Goal: Find specific page/section: Find specific page/section

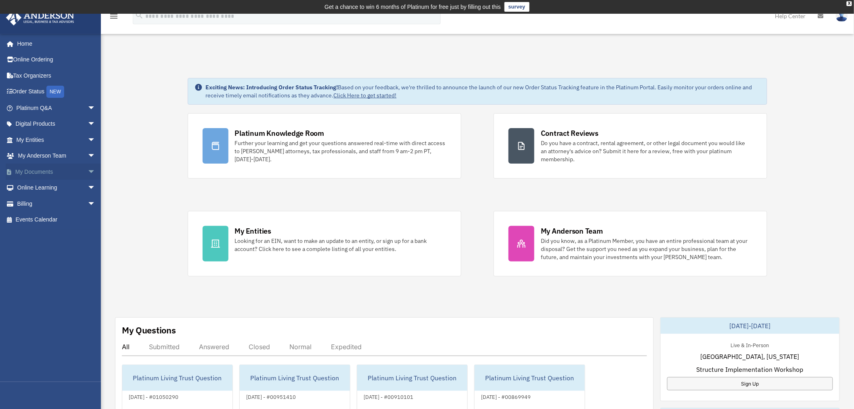
click at [88, 171] on span "arrow_drop_down" at bounding box center [96, 172] width 16 height 17
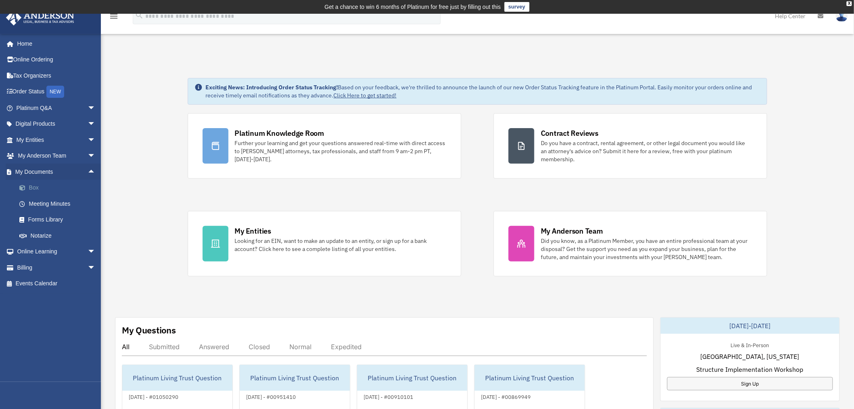
click at [38, 186] on link "Box" at bounding box center [59, 188] width 97 height 16
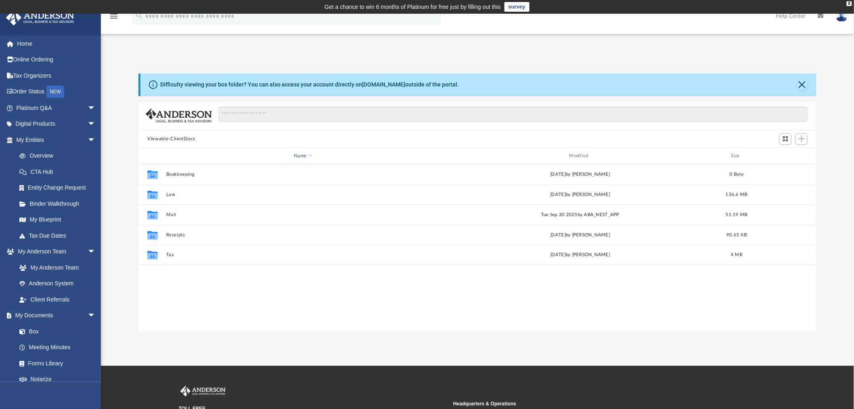
scroll to position [176, 672]
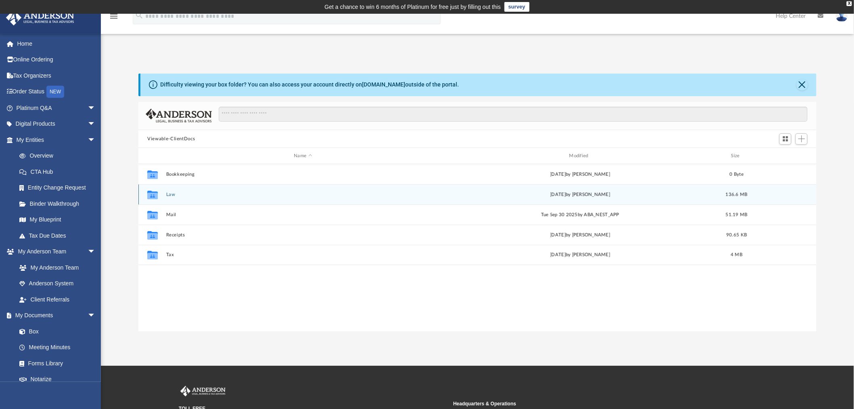
click at [154, 195] on icon "grid" at bounding box center [152, 195] width 10 height 8
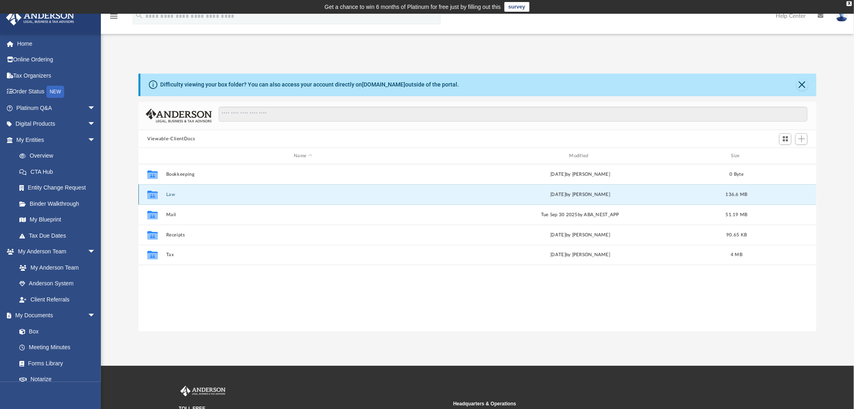
click at [174, 191] on div "Collaborated Folder Law Fri Oct 3 2025 by Michelle Frank 136.6 MB" at bounding box center [478, 194] width 678 height 20
click at [174, 193] on button "Law" at bounding box center [303, 194] width 274 height 5
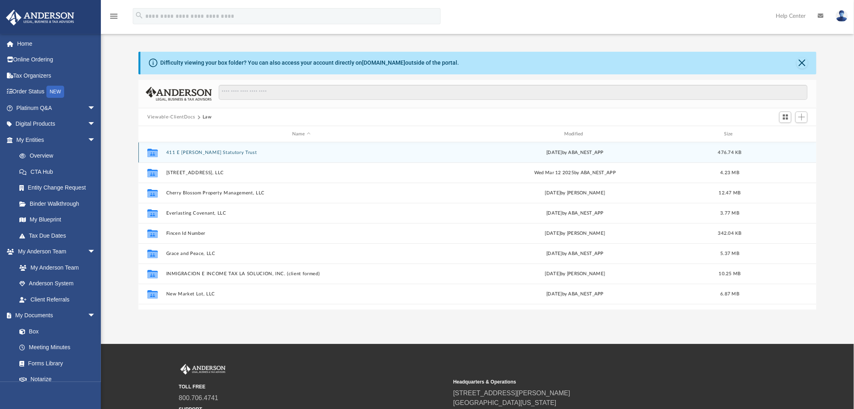
scroll to position [18, 0]
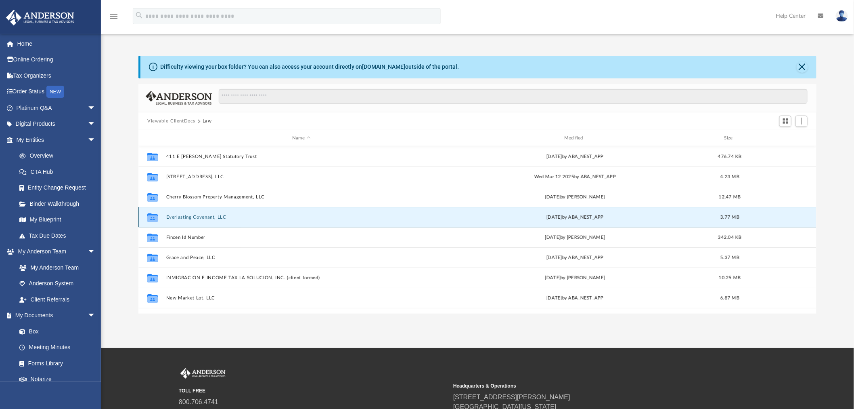
click at [190, 216] on button "Everlasting Covenant, LLC" at bounding box center [301, 216] width 271 height 5
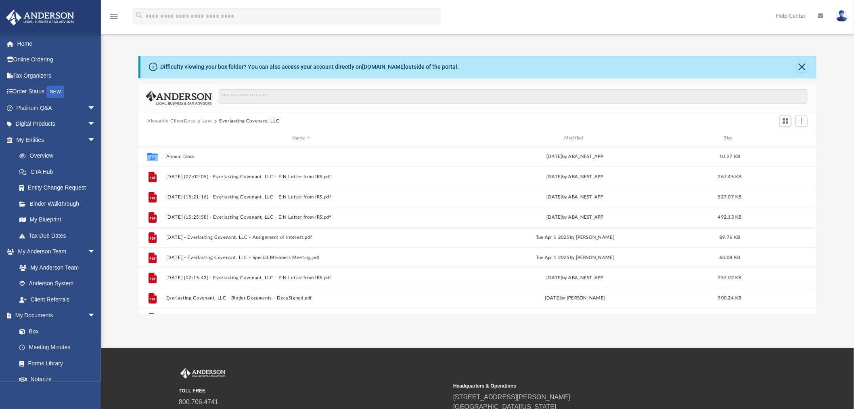
click at [183, 119] on button "Viewable-ClientDocs" at bounding box center [171, 121] width 48 height 7
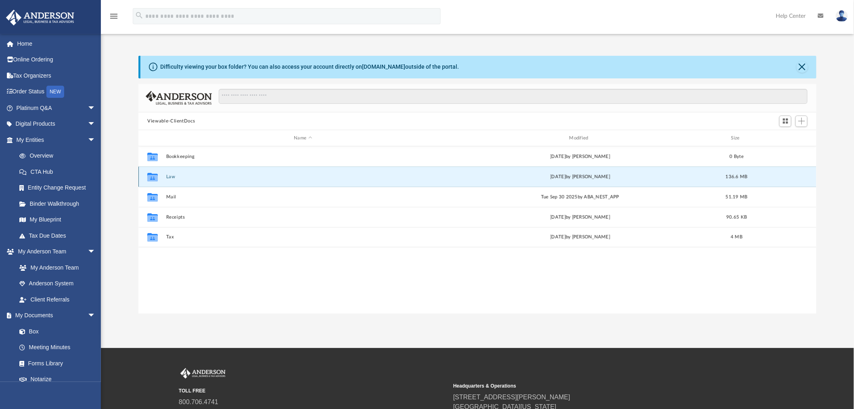
click at [170, 176] on button "Law" at bounding box center [303, 176] width 274 height 5
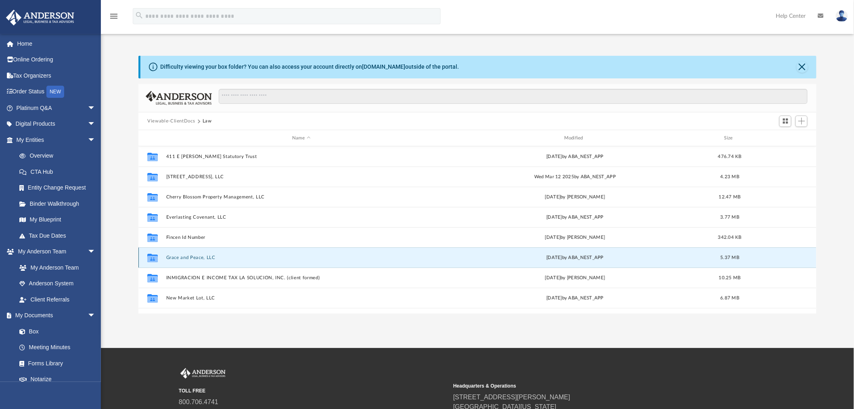
click at [185, 255] on button "Grace and Peace, LLC" at bounding box center [301, 257] width 271 height 5
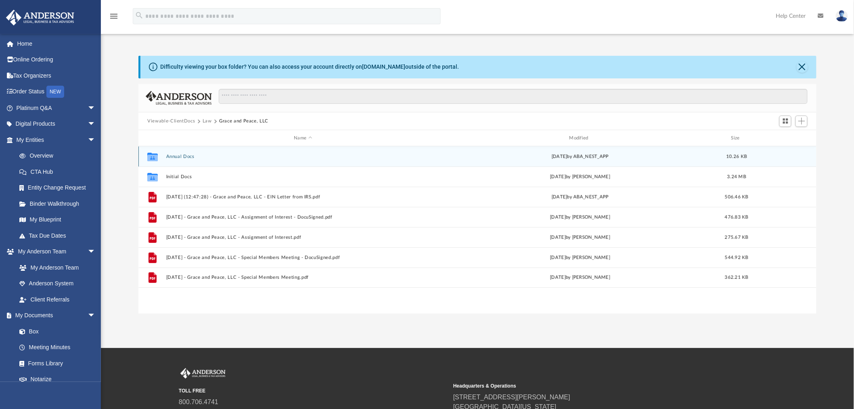
click at [175, 151] on div "Collaborated Folder Annual Docs Wed Apr 2 2025 by ABA_NEST_APP 10.26 KB" at bounding box center [478, 156] width 678 height 20
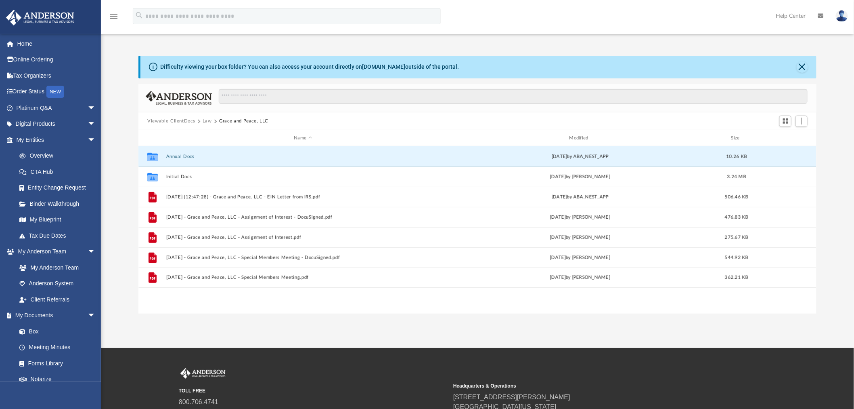
click at [170, 120] on button "Viewable-ClientDocs" at bounding box center [171, 121] width 48 height 7
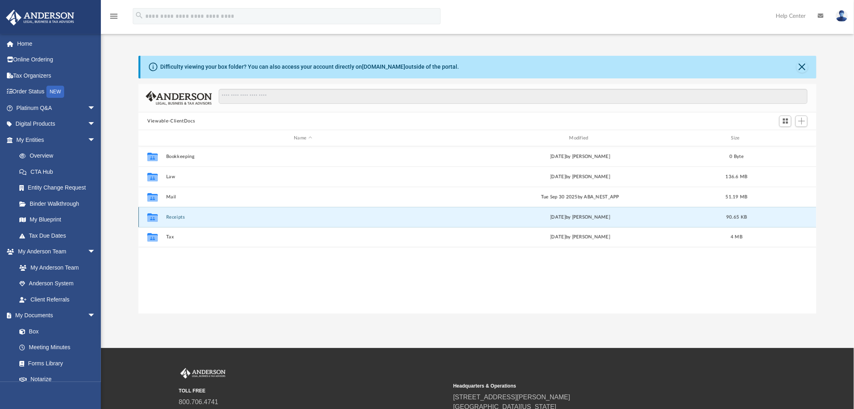
click at [176, 216] on button "Receipts" at bounding box center [303, 216] width 274 height 5
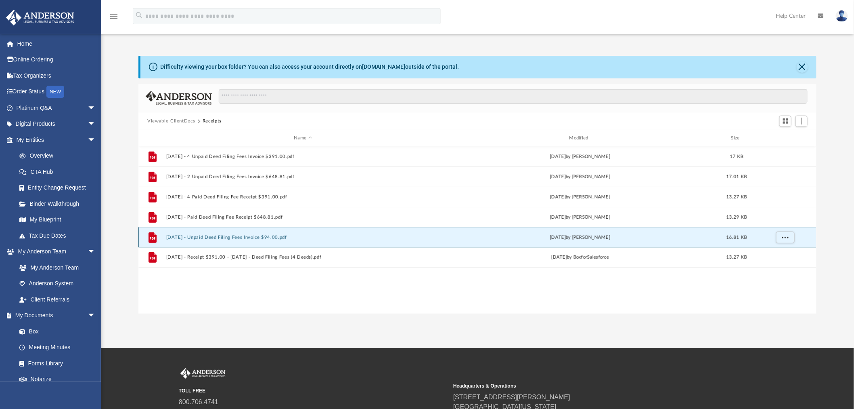
click at [241, 237] on button "2025.10.03 - Unpaid Deed Filing Fees Invoice $94.00.pdf" at bounding box center [303, 237] width 274 height 5
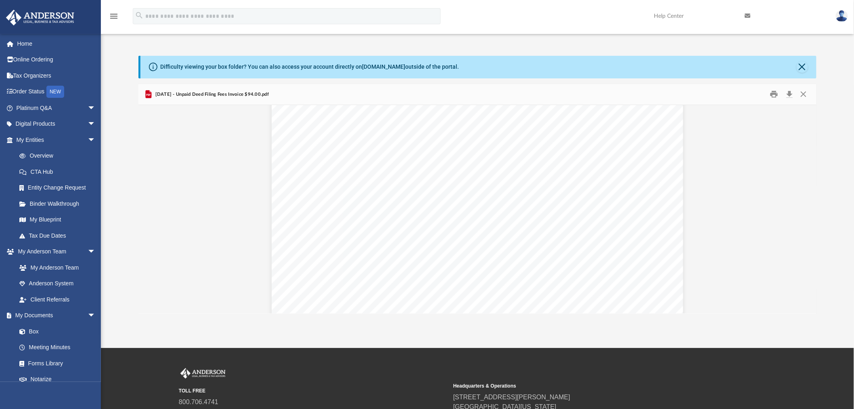
scroll to position [0, 0]
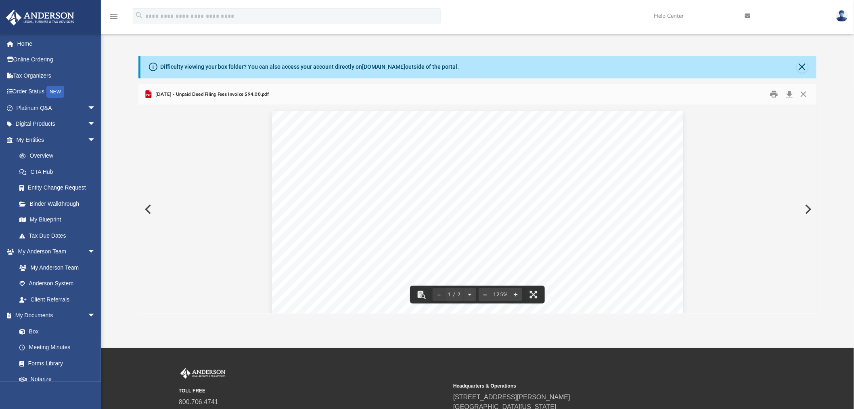
click at [147, 208] on button "Preview" at bounding box center [148, 209] width 18 height 23
click at [811, 212] on button "Preview" at bounding box center [808, 209] width 18 height 23
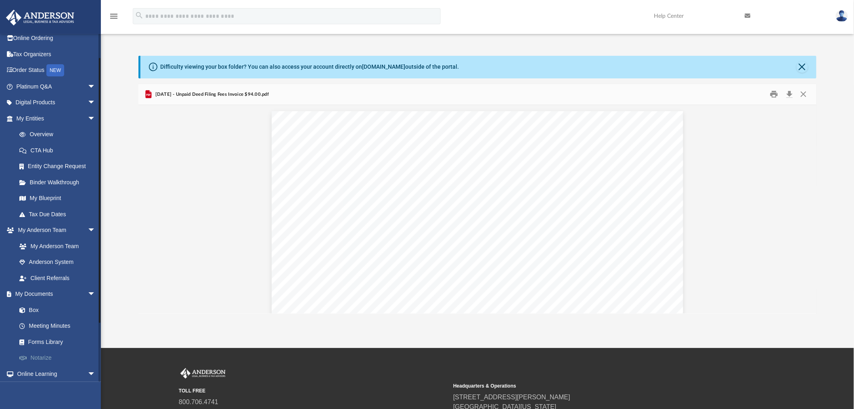
scroll to position [30, 0]
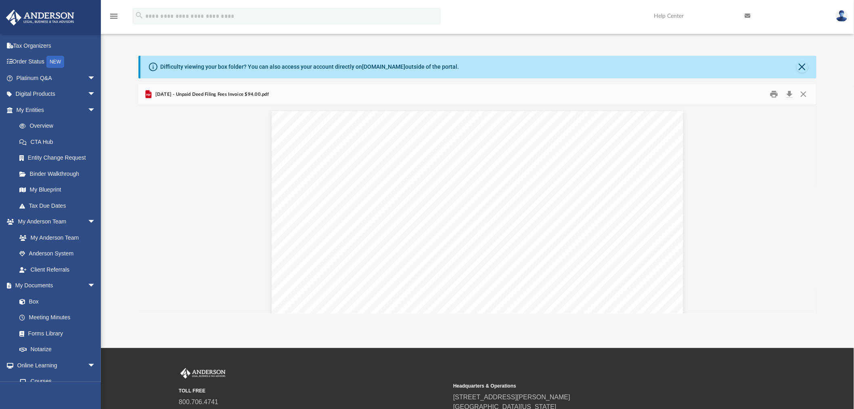
drag, startPoint x: 94, startPoint y: 363, endPoint x: 156, endPoint y: 221, distance: 154.8
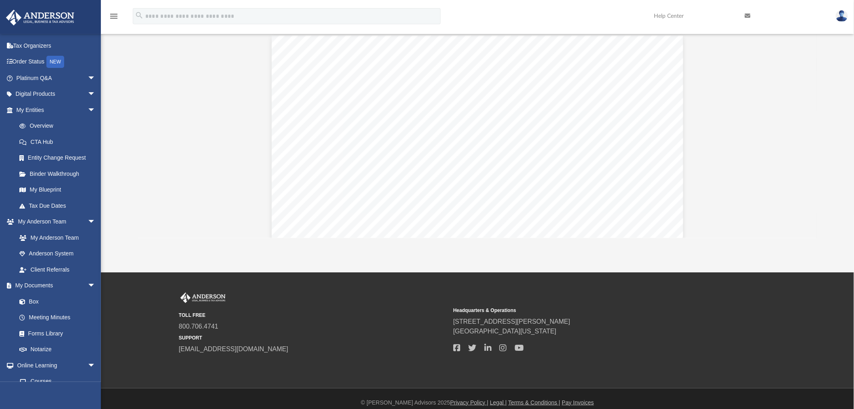
scroll to position [56, 0]
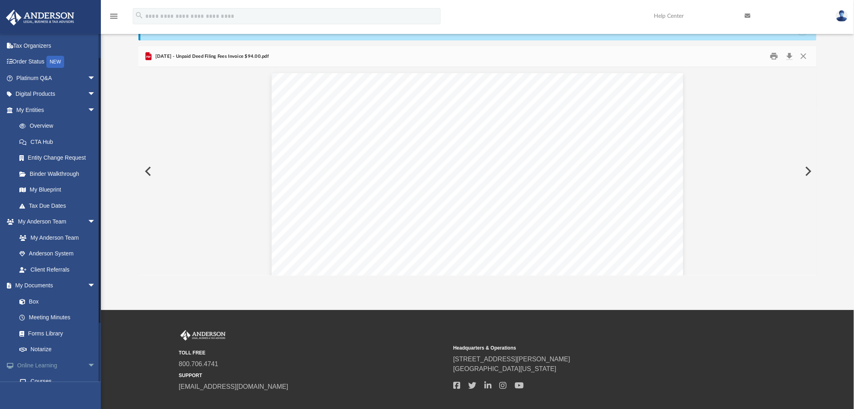
click at [88, 359] on span "arrow_drop_down" at bounding box center [96, 365] width 16 height 17
click at [88, 285] on span "arrow_drop_down" at bounding box center [96, 285] width 16 height 17
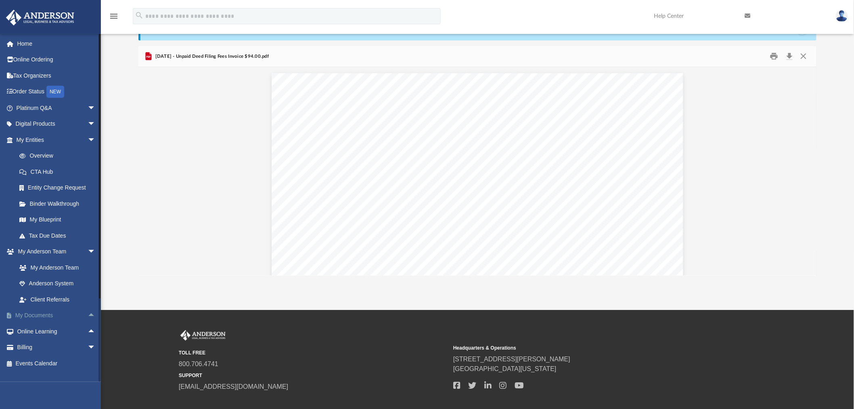
scroll to position [0, 0]
click at [88, 346] on span "arrow_drop_down" at bounding box center [96, 347] width 16 height 17
click at [55, 362] on link "$ Open Invoices" at bounding box center [59, 363] width 97 height 17
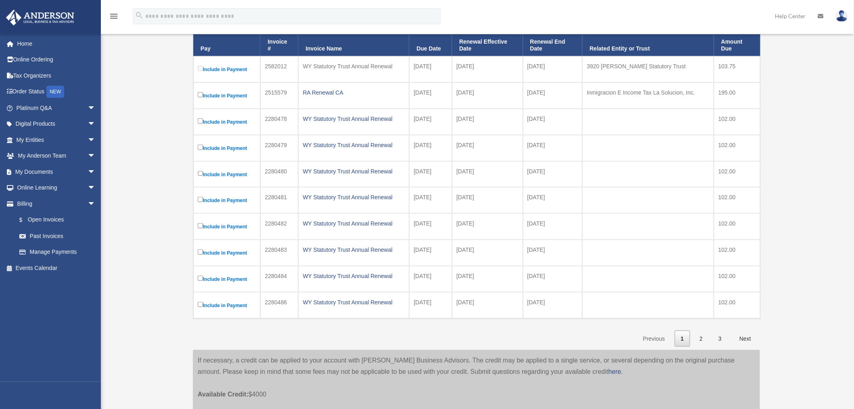
scroll to position [166, 0]
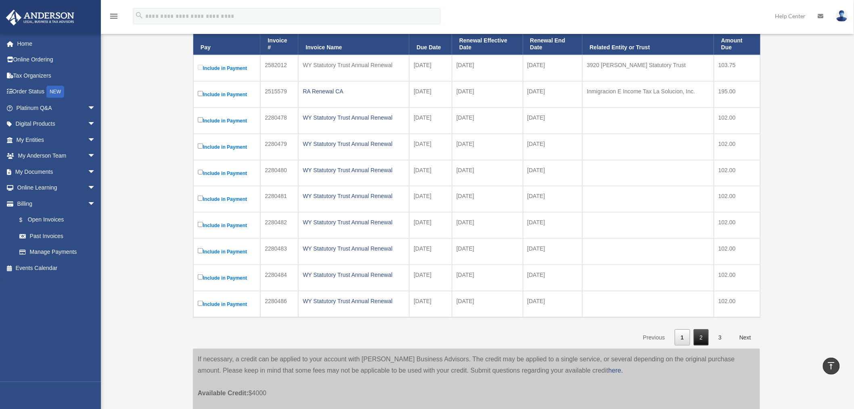
click at [700, 340] on link "2" at bounding box center [701, 337] width 15 height 17
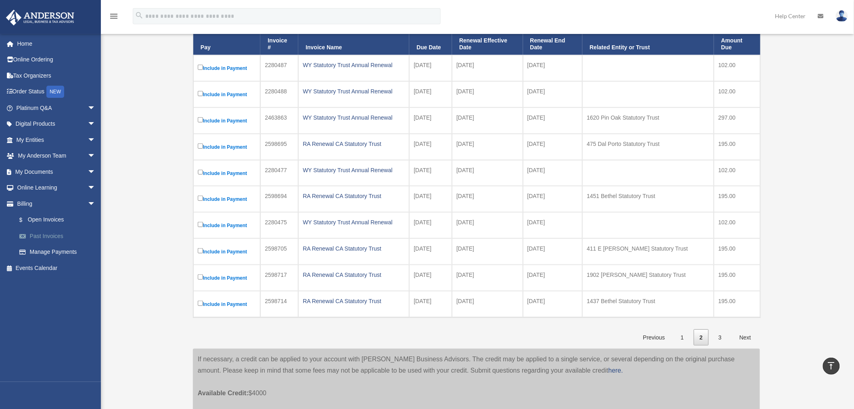
click at [48, 233] on link "Past Invoices" at bounding box center [59, 236] width 97 height 16
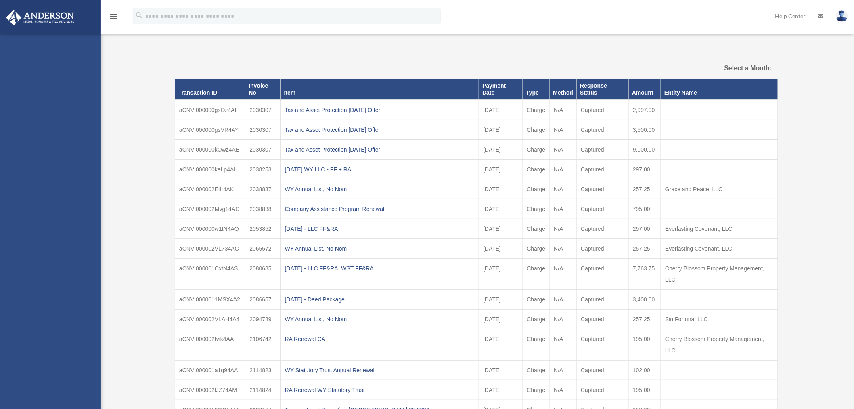
select select
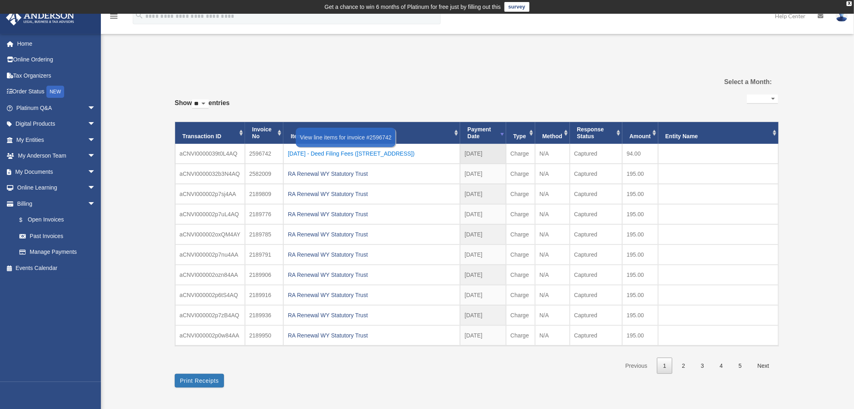
click at [336, 151] on div "2025.10.03 - Deed Filing Fees (1620 Pin Oak Lane)" at bounding box center [372, 153] width 168 height 11
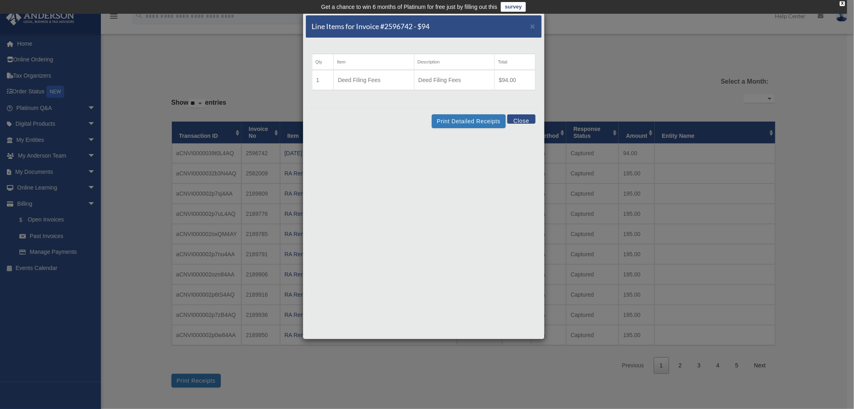
click at [526, 120] on button "Close" at bounding box center [522, 118] width 28 height 9
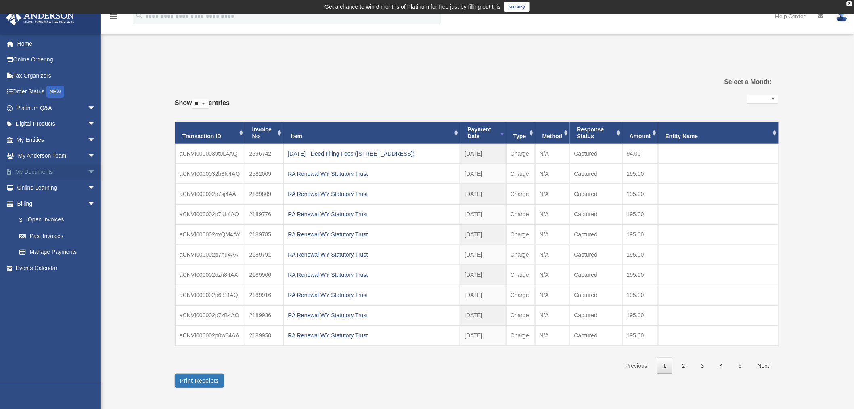
click at [88, 170] on span "arrow_drop_down" at bounding box center [96, 172] width 16 height 17
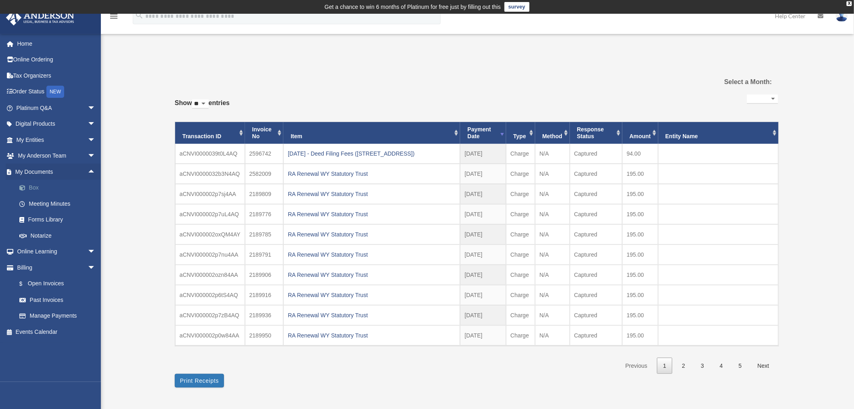
click at [29, 186] on link "Box" at bounding box center [59, 188] width 97 height 16
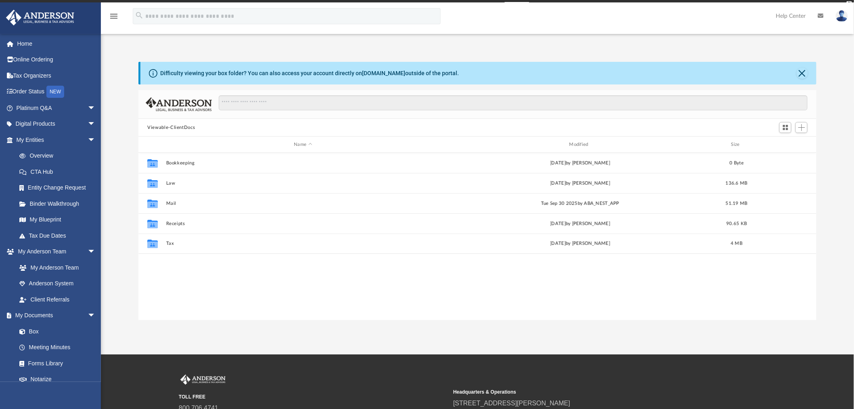
scroll to position [176, 672]
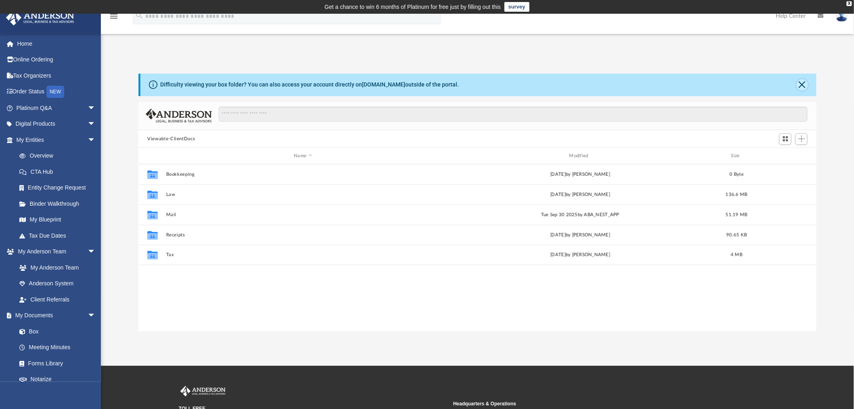
click at [804, 82] on button "Close" at bounding box center [802, 84] width 11 height 11
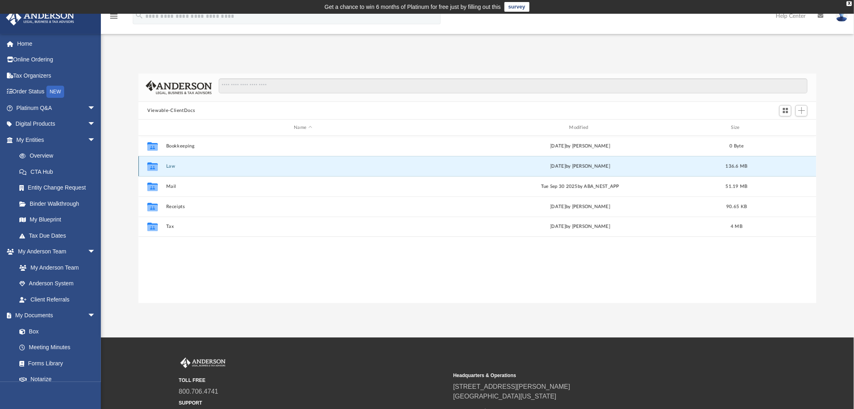
click at [170, 165] on button "Law" at bounding box center [303, 166] width 274 height 5
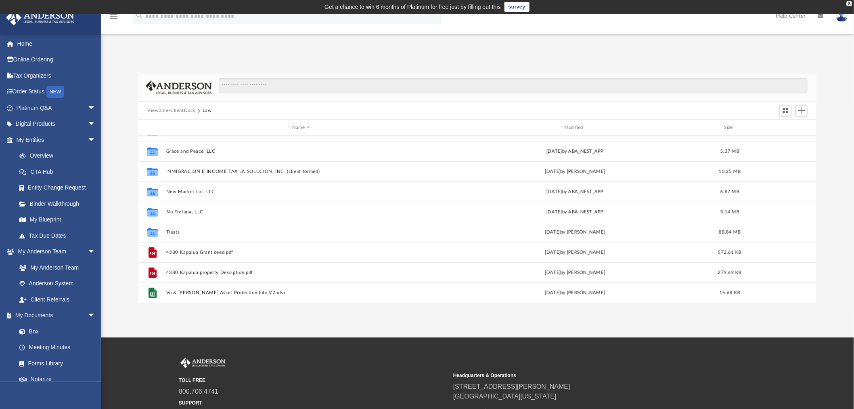
scroll to position [115, 0]
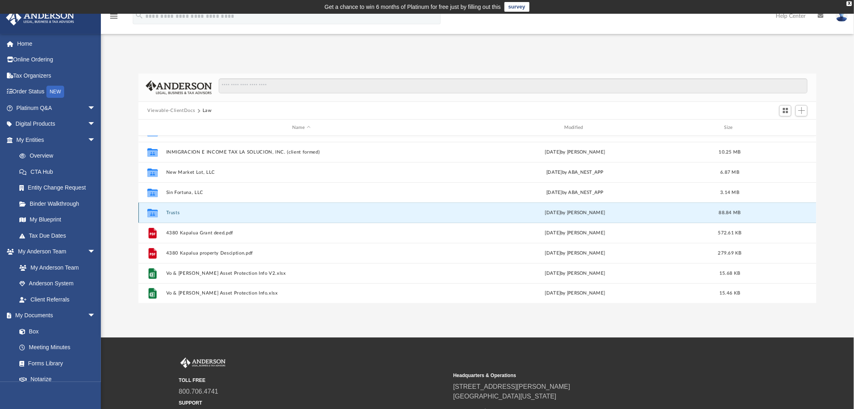
click at [170, 211] on button "Trusts" at bounding box center [301, 212] width 271 height 5
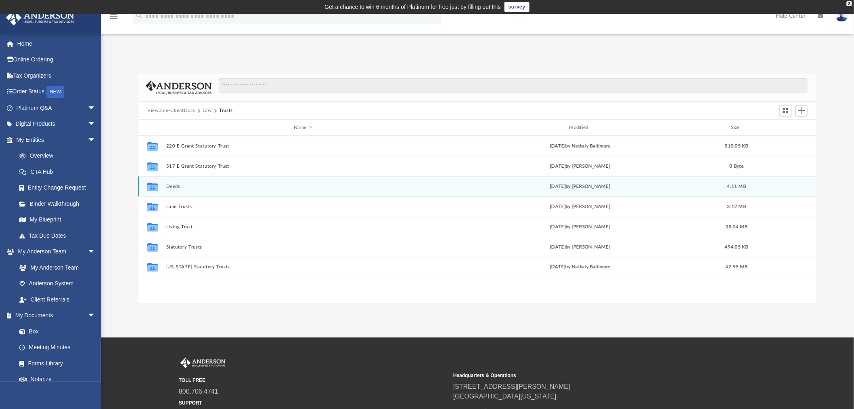
click at [178, 185] on button "Deeds" at bounding box center [303, 186] width 274 height 5
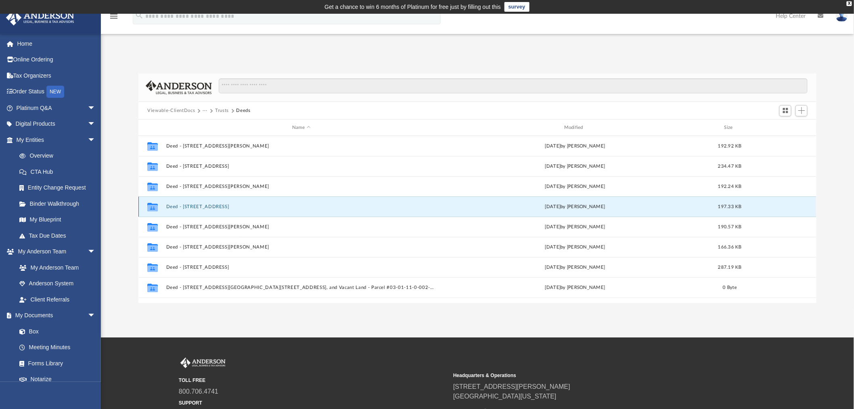
click at [204, 206] on button "Deed - 1620 Pin Oak Lane" at bounding box center [301, 206] width 271 height 5
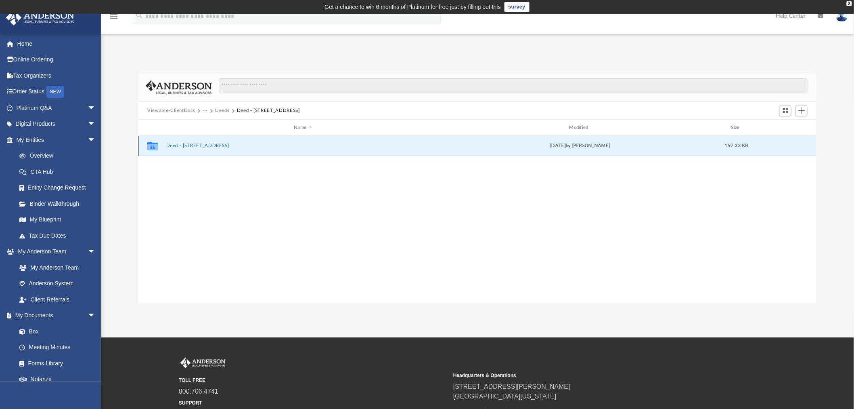
click at [198, 144] on button "Deed - 1620 Pin Oak Lane" at bounding box center [303, 145] width 274 height 5
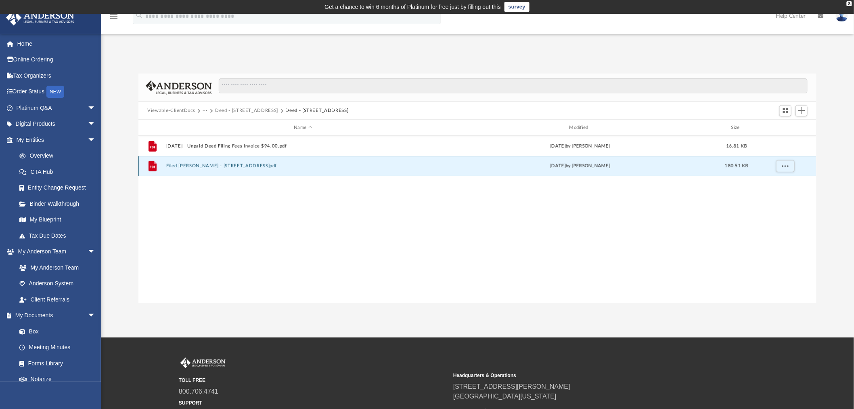
click at [200, 166] on button "Filed Grant Deed - 1620 Pin Oak Lane.pdf" at bounding box center [303, 166] width 274 height 5
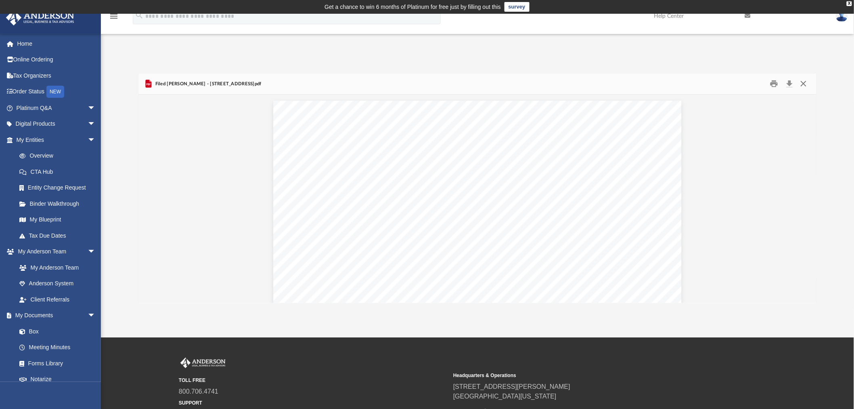
click at [805, 83] on button "Close" at bounding box center [804, 84] width 15 height 13
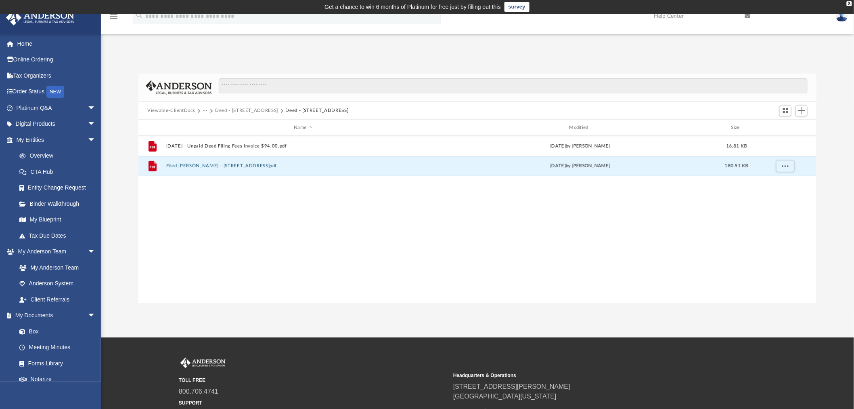
click at [844, 17] on img at bounding box center [842, 16] width 12 height 12
click at [701, 69] on link "Logout" at bounding box center [721, 70] width 81 height 17
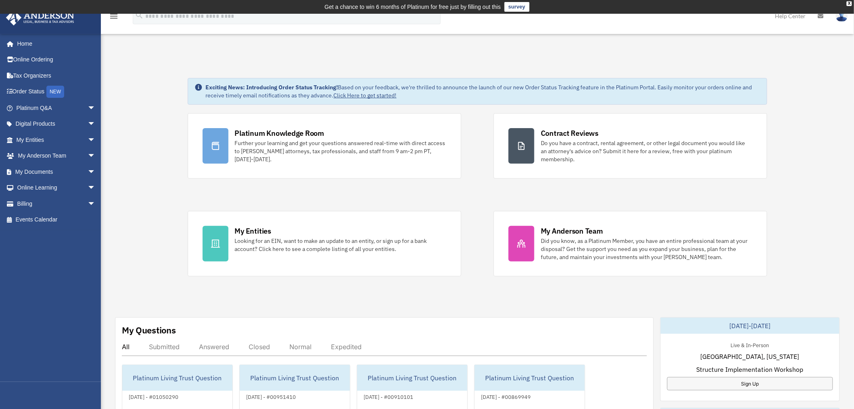
click at [113, 16] on icon "menu" at bounding box center [114, 16] width 10 height 10
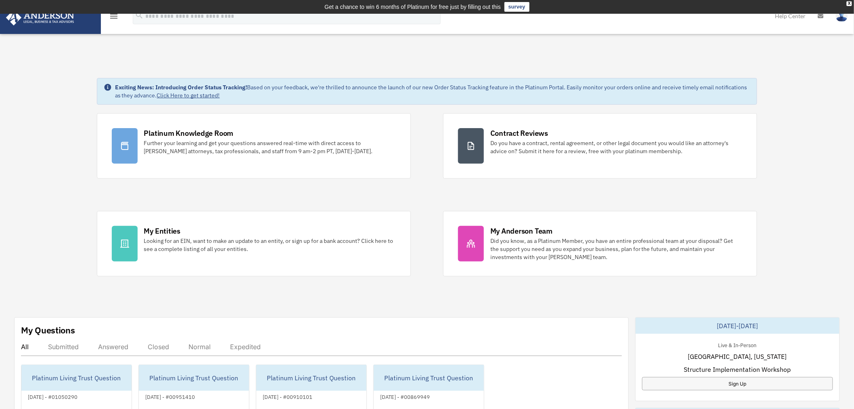
click at [112, 15] on icon "menu" at bounding box center [114, 16] width 10 height 10
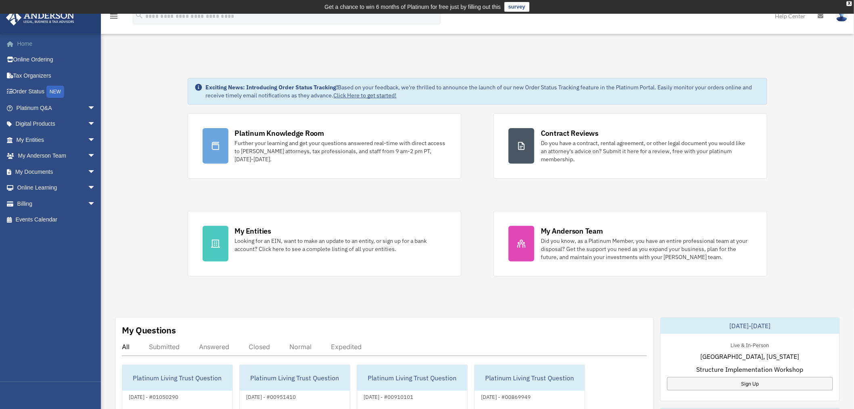
click at [27, 44] on link "Home" at bounding box center [57, 44] width 102 height 16
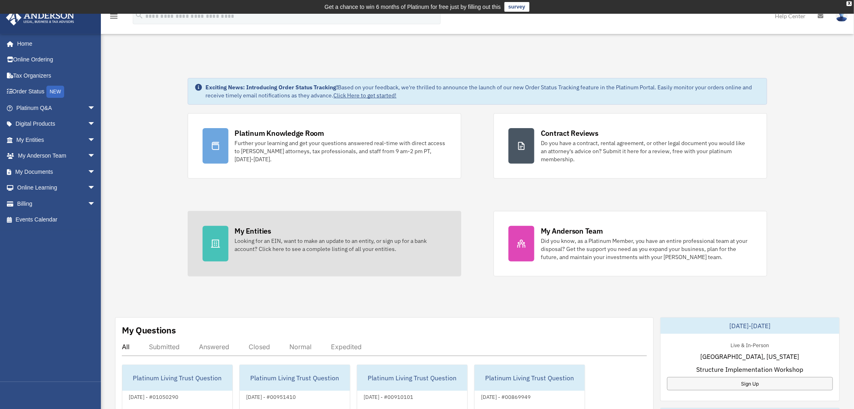
click at [272, 235] on div "My Entities Looking for an EIN, want to make an update to an entity, or sign up…" at bounding box center [341, 239] width 212 height 27
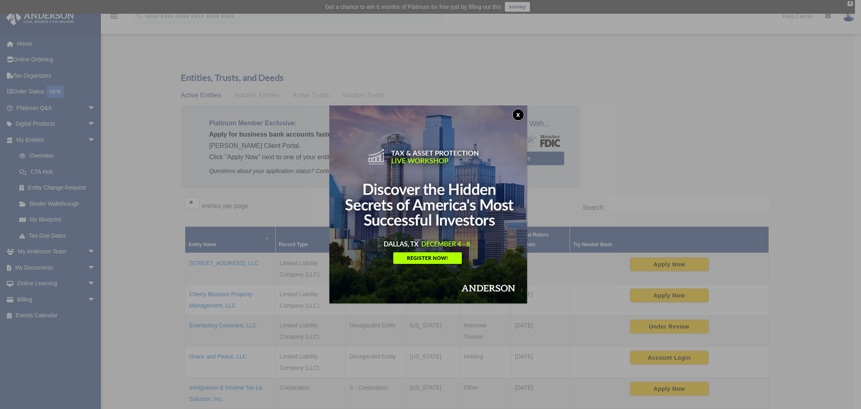
click at [522, 115] on button "x" at bounding box center [518, 115] width 12 height 12
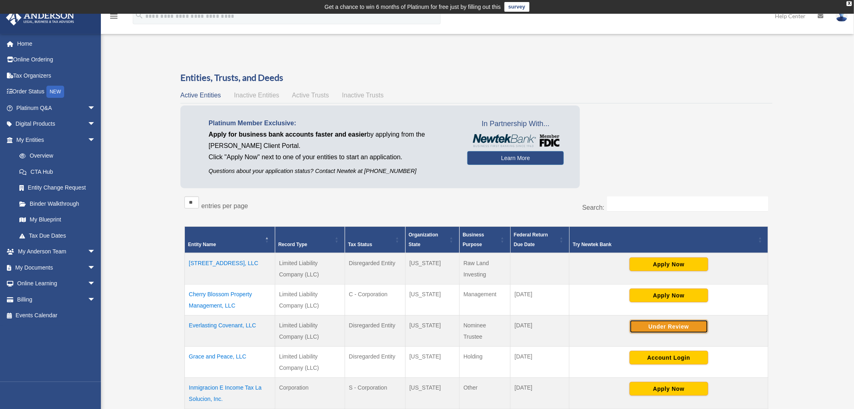
click at [681, 325] on button "Under Review" at bounding box center [669, 326] width 79 height 14
click at [843, 18] on img at bounding box center [842, 16] width 12 height 12
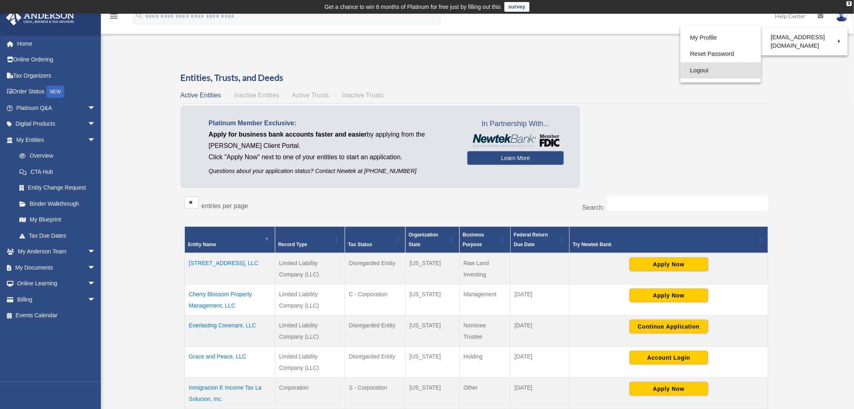
click at [692, 71] on link "Logout" at bounding box center [721, 70] width 81 height 17
